Goal: Check status

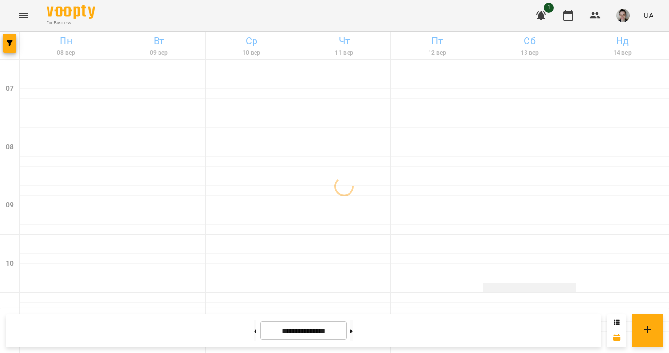
scroll to position [682, 0]
click at [353, 327] on button at bounding box center [352, 330] width 2 height 21
type input "**********"
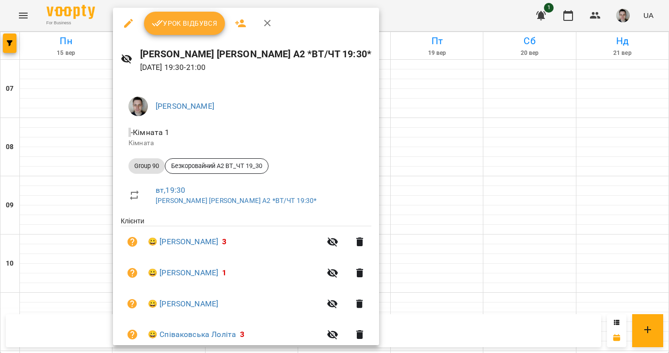
click at [179, 21] on span "Урок відбувся" at bounding box center [185, 23] width 66 height 12
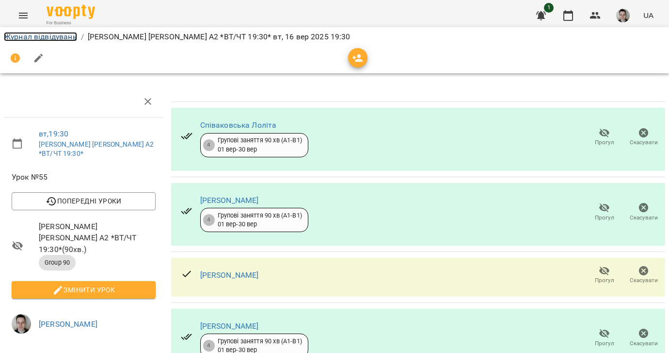
click at [55, 37] on link "Журнал відвідувань" at bounding box center [40, 36] width 73 height 9
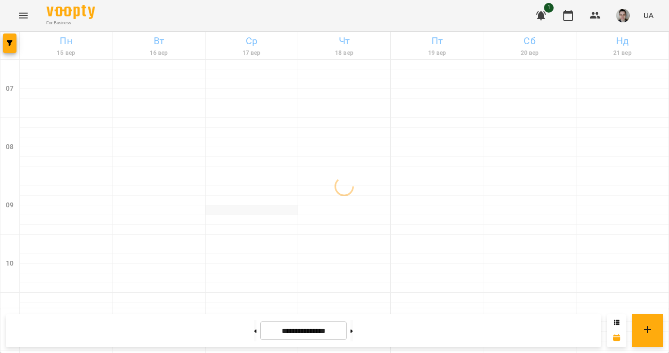
scroll to position [682, 0]
